Goal: Navigation & Orientation: Find specific page/section

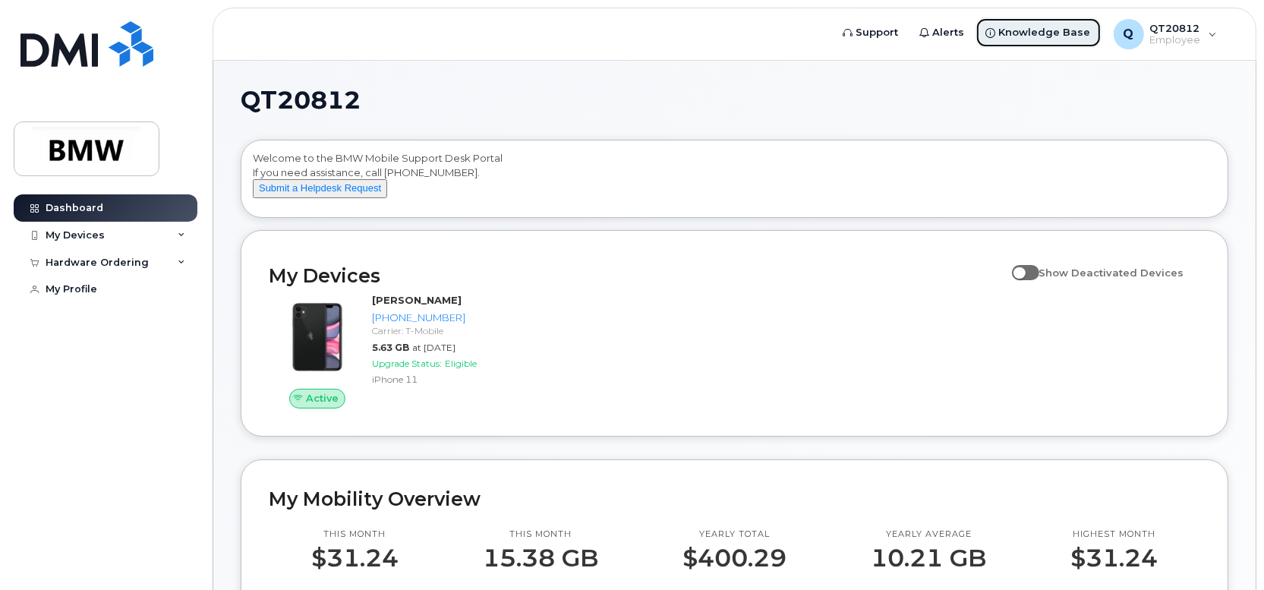
click at [1022, 33] on span "Knowledge Base" at bounding box center [1045, 32] width 92 height 15
click at [182, 233] on icon at bounding box center [182, 236] width 8 height 8
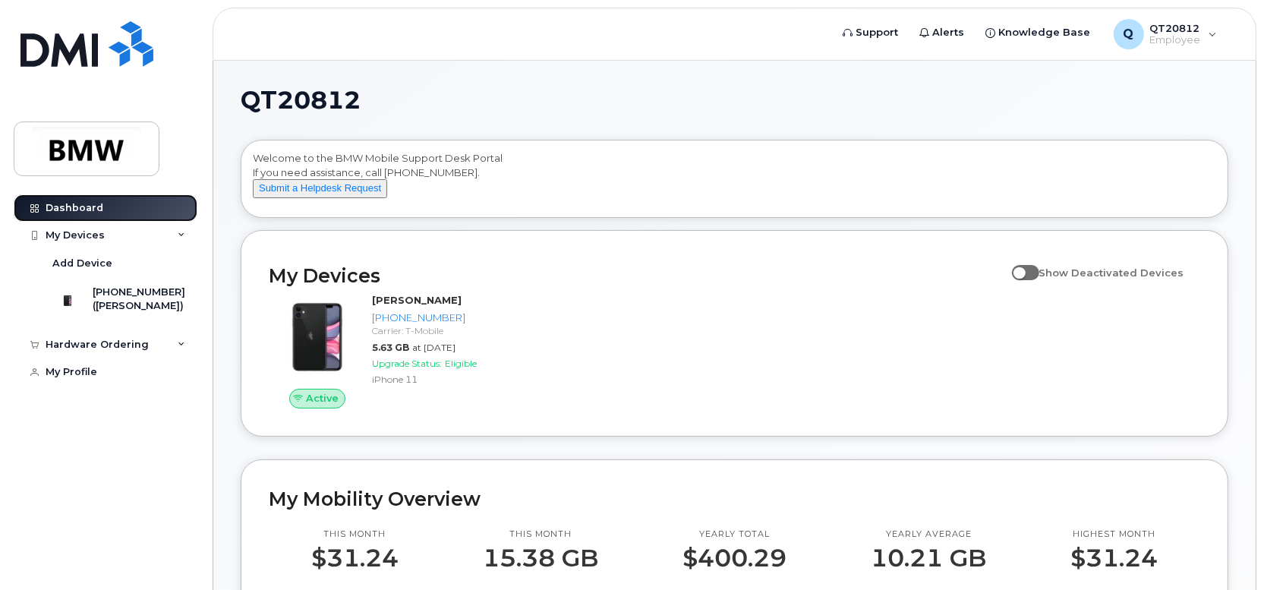
click at [147, 216] on link "Dashboard" at bounding box center [106, 207] width 184 height 27
